Goal: Navigation & Orientation: Find specific page/section

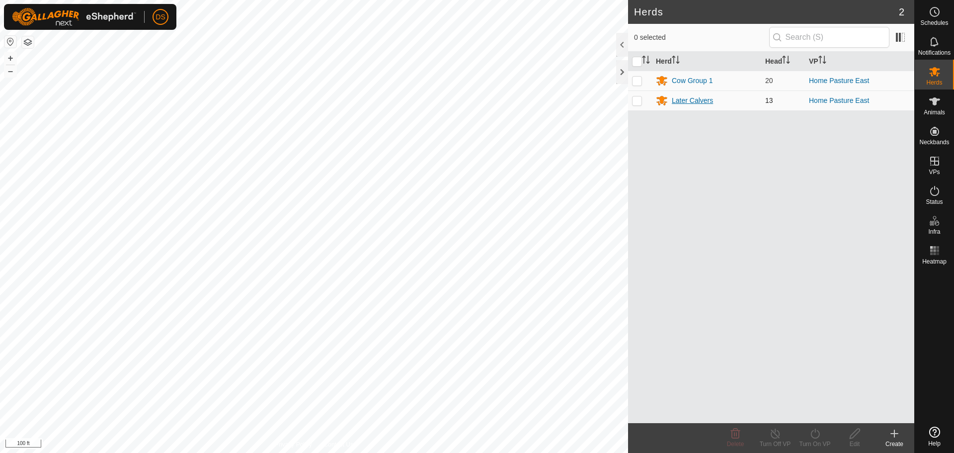
click at [698, 100] on div "Later Calvers" at bounding box center [692, 100] width 41 height 10
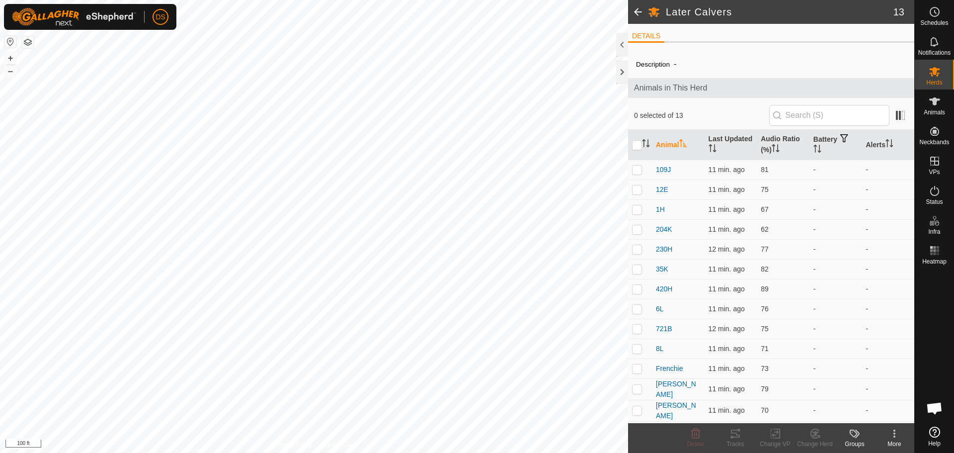
click at [640, 10] on span at bounding box center [638, 12] width 20 height 24
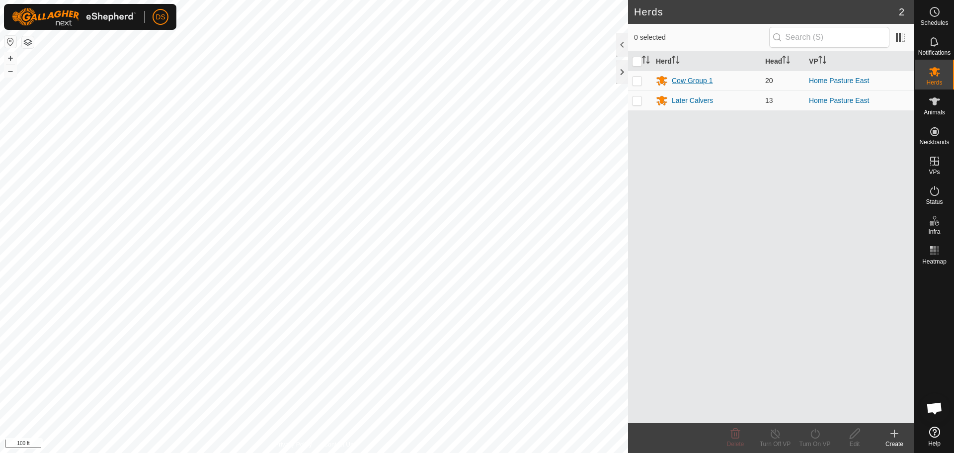
click at [680, 77] on div "Cow Group 1" at bounding box center [692, 81] width 41 height 10
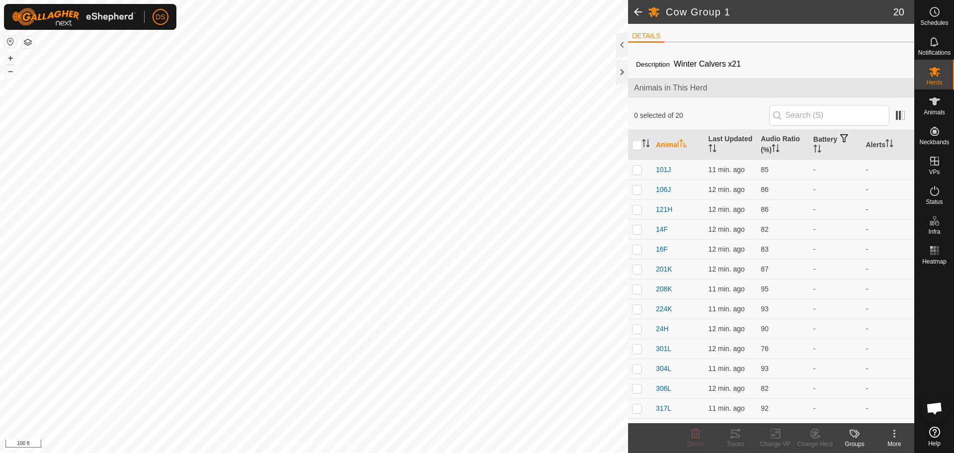
click at [632, 14] on span at bounding box center [638, 12] width 20 height 24
